Goal: Task Accomplishment & Management: Use online tool/utility

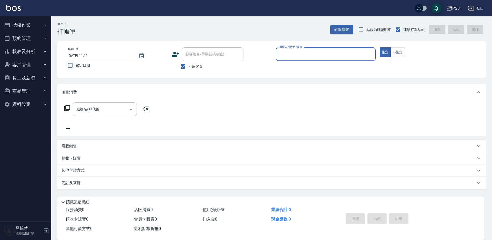
click at [69, 66] on input "鎖定日期" at bounding box center [70, 65] width 11 height 11
checkbox input "true"
click at [352, 57] on input "服務人員姓名/編號" at bounding box center [325, 54] width 95 height 9
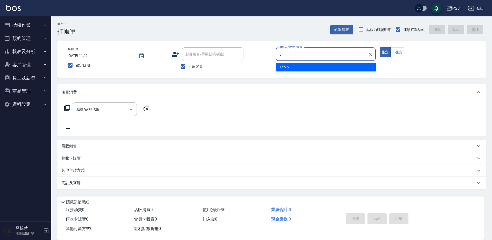
type input "Eco-5"
checkbox input "false"
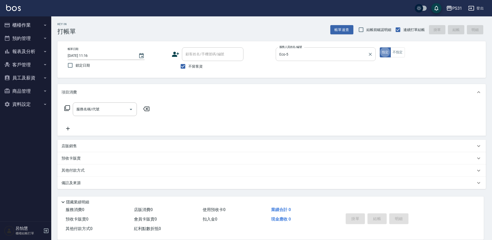
type button "true"
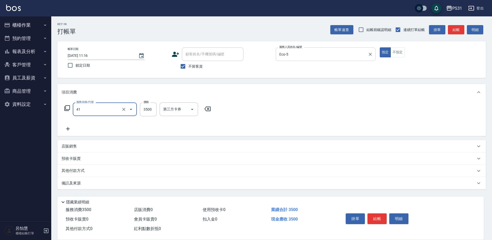
type input "染髮A餐(41)"
type input "3199"
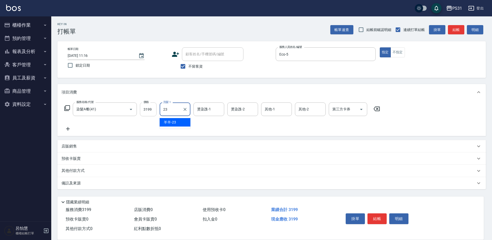
type input "羊羊-23"
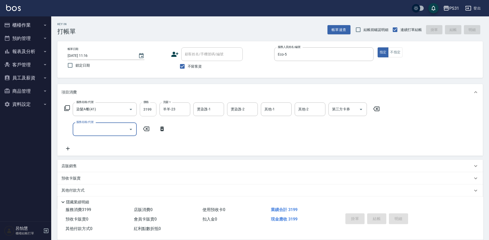
type input "2025/08/23 11:19"
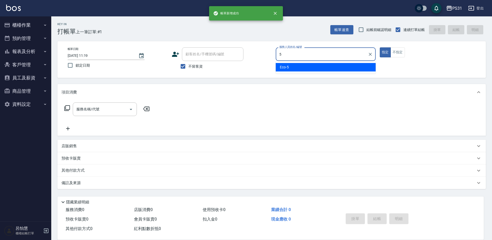
type input "Eco-5"
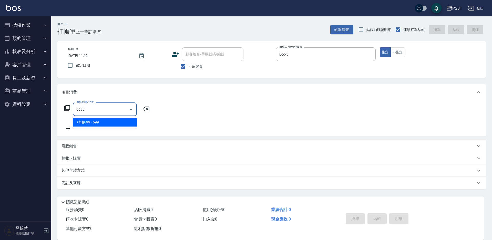
type input "精油699(0699)"
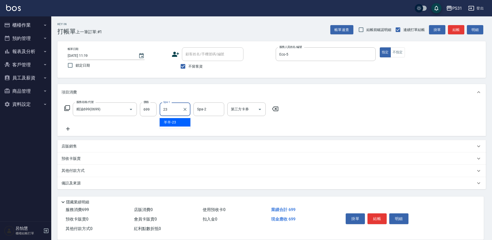
type input "羊羊-23"
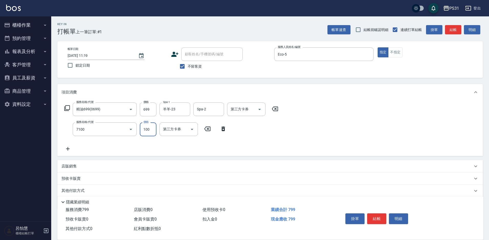
type input "造型(7100)"
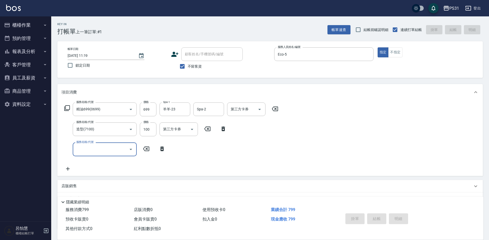
type input "2025/08/23 11:20"
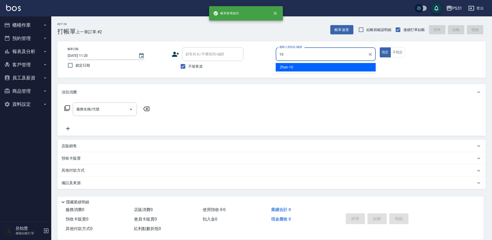
type input "Zhan-10"
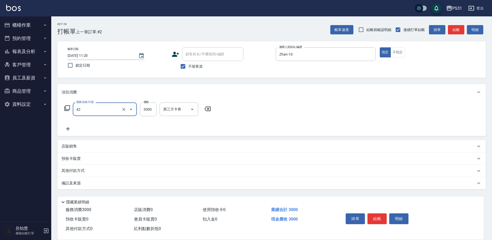
type input "染髮B餐(42)"
type input "2599"
